Goal: Navigation & Orientation: Find specific page/section

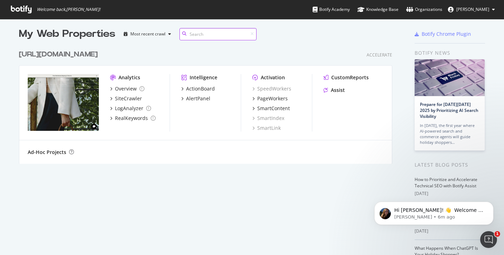
scroll to position [5, 0]
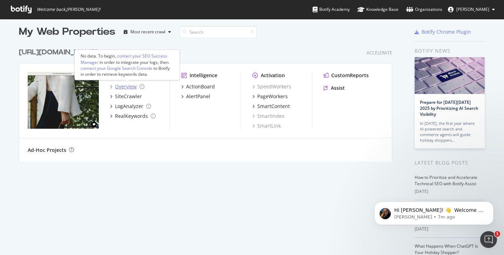
click at [121, 86] on div "Overview" at bounding box center [126, 86] width 22 height 7
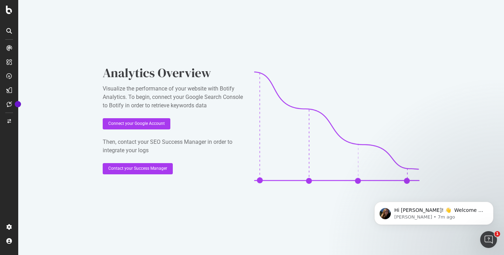
click at [8, 31] on icon at bounding box center [9, 31] width 6 height 6
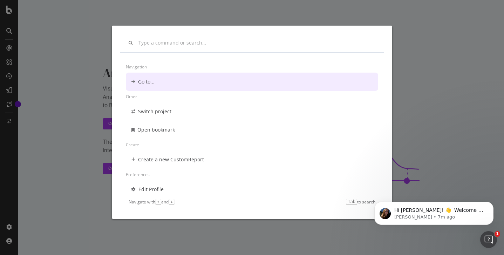
click at [11, 48] on div "Navigation Go to... Other Switch project Open bookmark Create Create a new Cust…" at bounding box center [252, 127] width 504 height 255
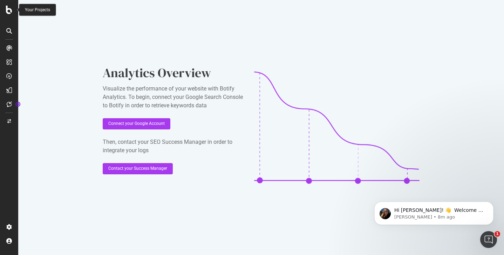
click at [12, 11] on icon at bounding box center [9, 10] width 6 height 8
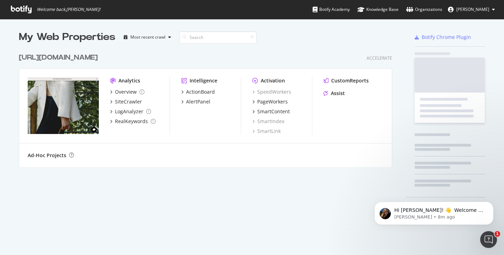
scroll to position [255, 504]
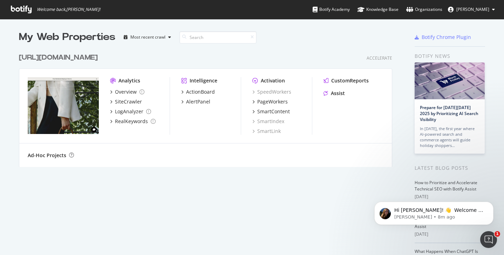
click at [490, 10] on button "[PERSON_NAME]" at bounding box center [471, 9] width 58 height 11
click at [364, 36] on div at bounding box center [374, 37] width 47 height 14
